Goal: Check status: Check status

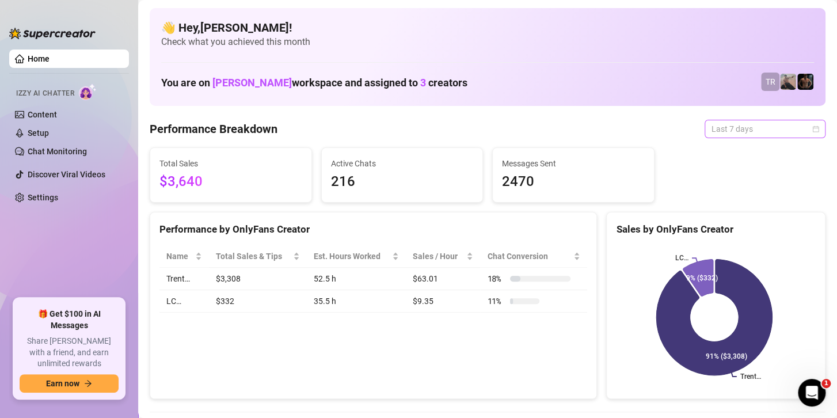
click at [730, 130] on span "Last 7 days" at bounding box center [765, 128] width 107 height 17
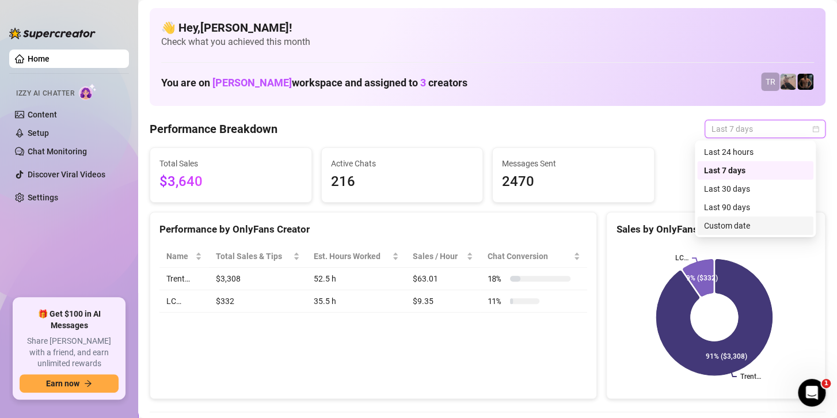
click at [757, 227] on div "Custom date" at bounding box center [755, 225] width 103 height 13
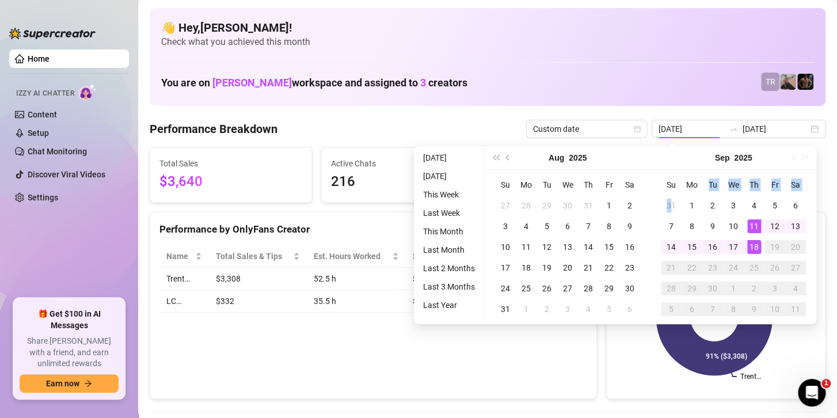
drag, startPoint x: 670, startPoint y: 200, endPoint x: 701, endPoint y: 192, distance: 31.7
click at [701, 192] on table "Su Mo Tu We Th Fr Sa 31 1 2 3 4 5 6 7 8 9 10 11 12 13 14 15 16 17 18 19 20 21 2…" at bounding box center [733, 247] width 145 height 145
type input "[DATE]"
click at [757, 248] on div "18" at bounding box center [755, 247] width 14 height 14
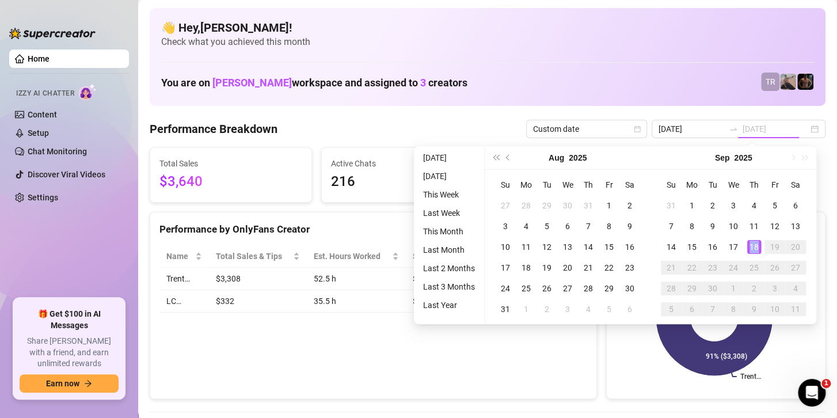
click at [757, 248] on div "18" at bounding box center [755, 247] width 14 height 14
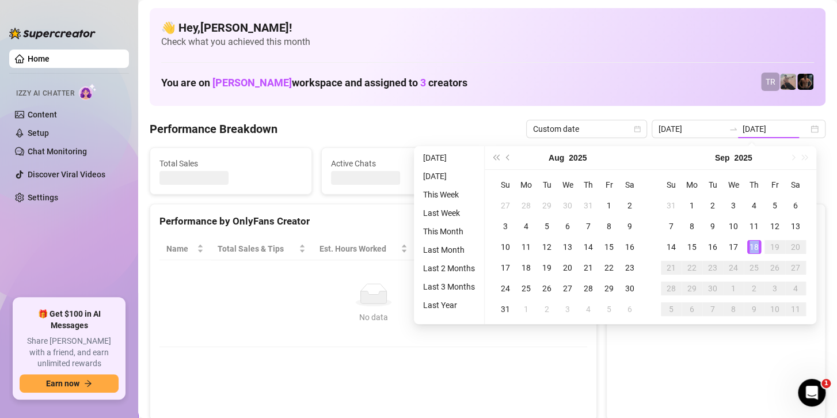
type input "[DATE]"
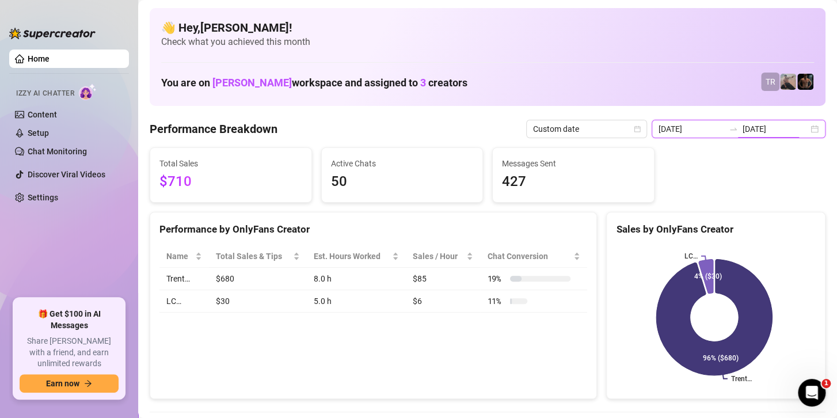
click at [745, 127] on input "[DATE]" at bounding box center [776, 129] width 66 height 13
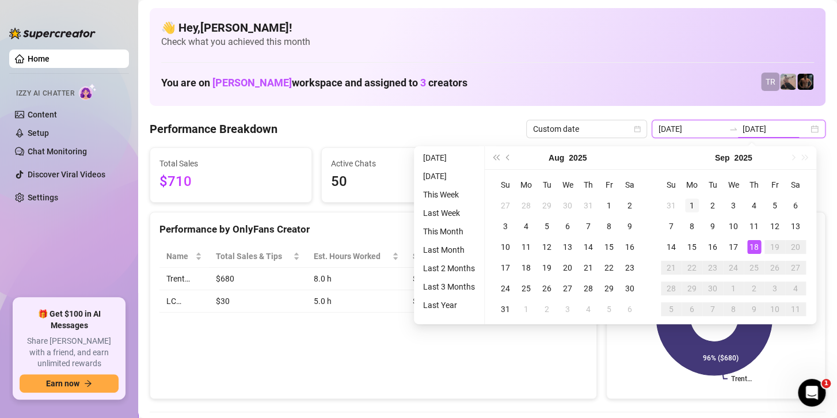
type input "[DATE]"
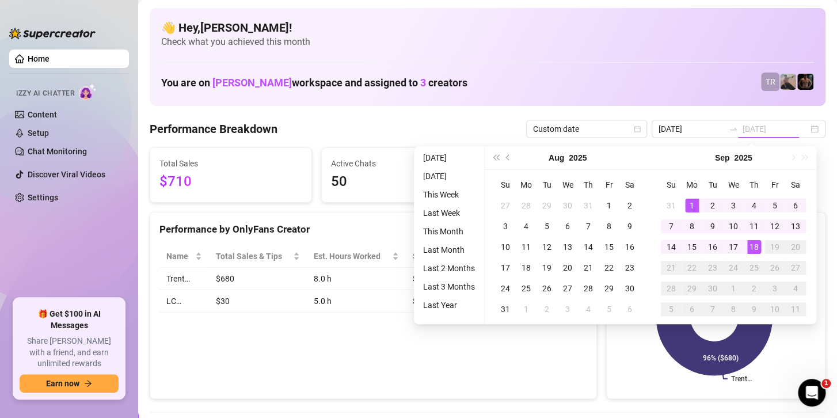
drag, startPoint x: 691, startPoint y: 200, endPoint x: 710, endPoint y: 218, distance: 25.7
click at [691, 201] on div "1" at bounding box center [692, 206] width 14 height 14
type input "[DATE]"
click at [757, 244] on div "18" at bounding box center [755, 247] width 14 height 14
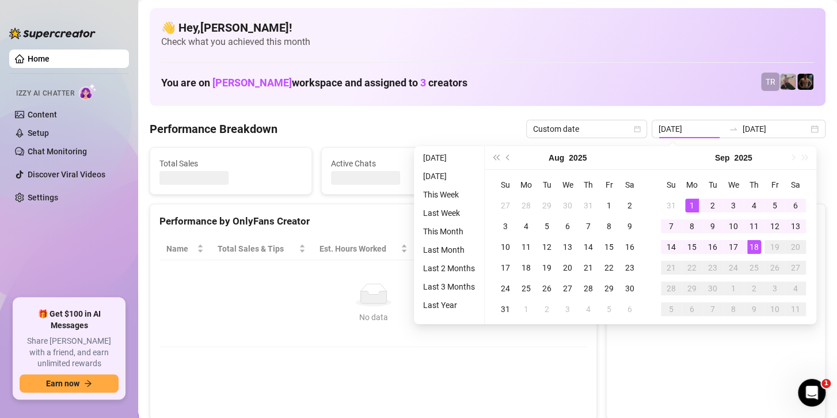
type input "[DATE]"
